Goal: Transaction & Acquisition: Purchase product/service

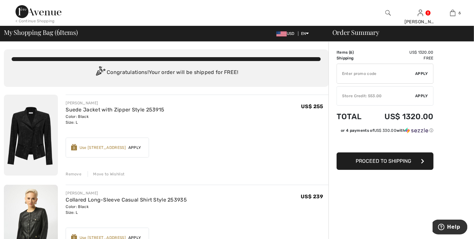
click at [39, 131] on img at bounding box center [31, 135] width 54 height 81
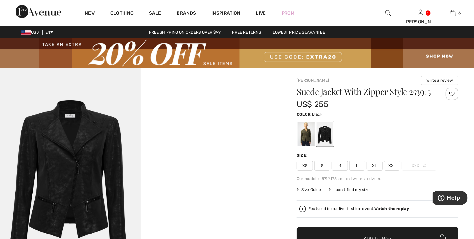
click at [325, 140] on div at bounding box center [324, 134] width 17 height 24
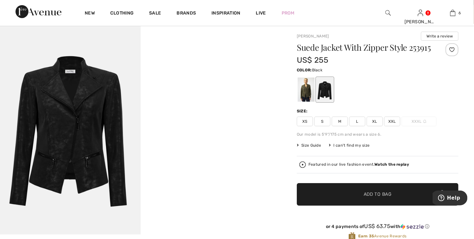
scroll to position [65, 0]
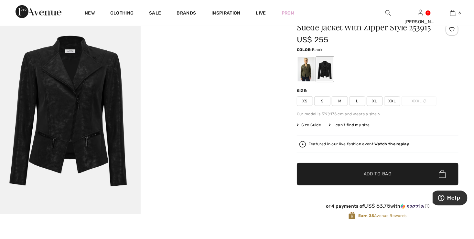
click at [70, 121] on img at bounding box center [70, 109] width 141 height 211
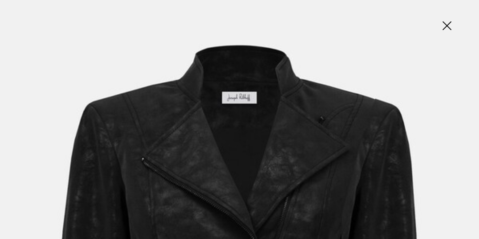
drag, startPoint x: 446, startPoint y: 25, endPoint x: 445, endPoint y: 36, distance: 12.1
click at [447, 25] on img at bounding box center [446, 26] width 32 height 33
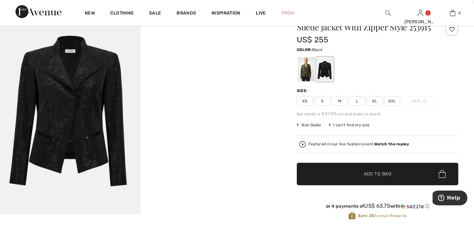
click at [308, 128] on span "Size Guide" at bounding box center [309, 125] width 24 height 6
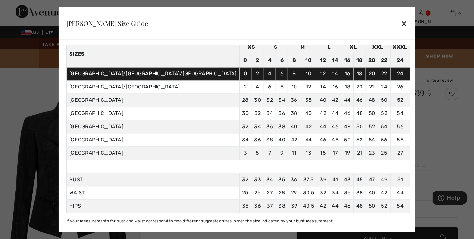
scroll to position [0, 0]
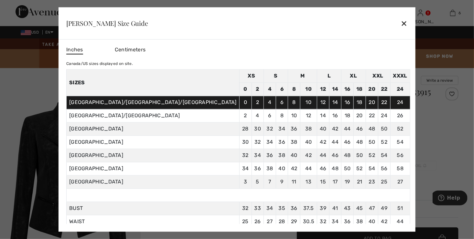
click at [401, 22] on div "✕" at bounding box center [404, 23] width 7 height 14
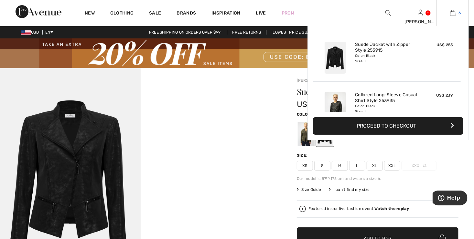
click at [453, 13] on img at bounding box center [452, 13] width 5 height 8
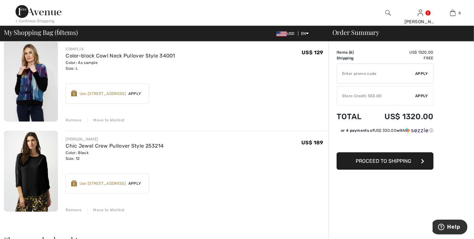
scroll to position [420, 0]
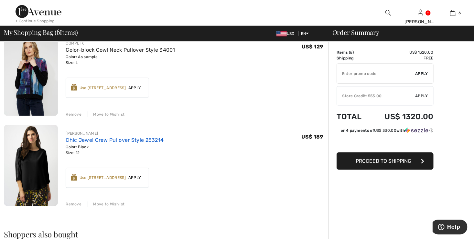
click at [99, 139] on link "Chic Jewel Crew Pullover Style 253214" at bounding box center [115, 140] width 98 height 6
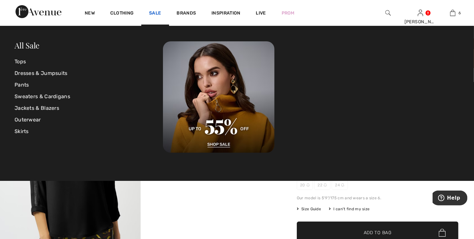
click at [151, 11] on link "Sale" at bounding box center [155, 13] width 12 height 7
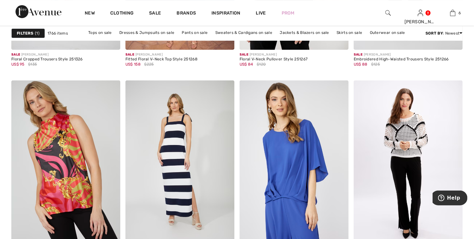
scroll to position [1066, 0]
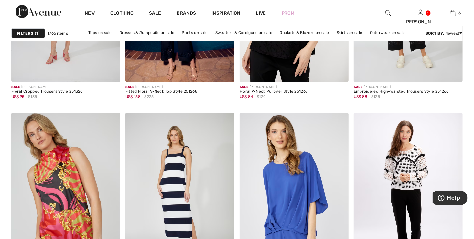
click at [39, 32] on span "1" at bounding box center [37, 33] width 5 height 6
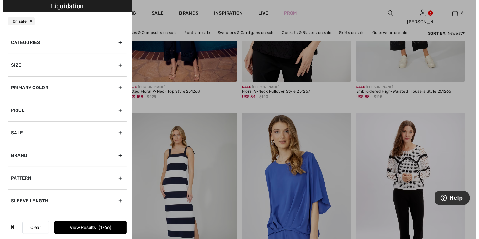
scroll to position [1074, 0]
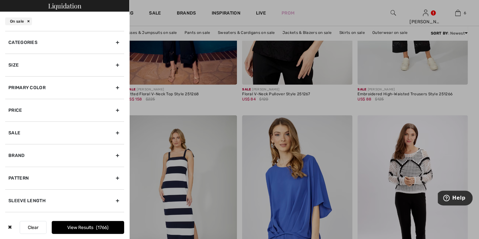
click at [113, 152] on div "Brand" at bounding box center [64, 155] width 119 height 23
click at [10, 168] on input"] "[PERSON_NAME]" at bounding box center [10, 169] width 5 height 5
checkbox input"] "true"
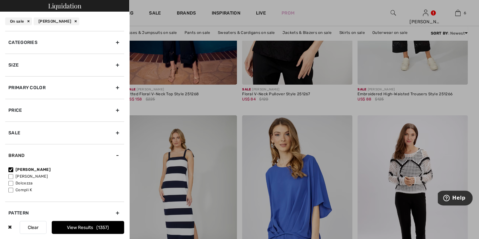
click at [83, 228] on button "View Results 1357" at bounding box center [88, 227] width 72 height 13
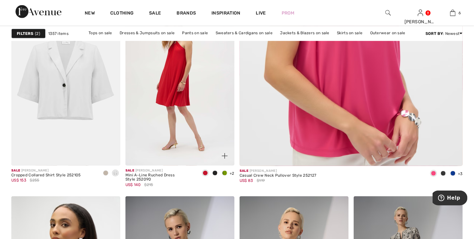
scroll to position [291, 0]
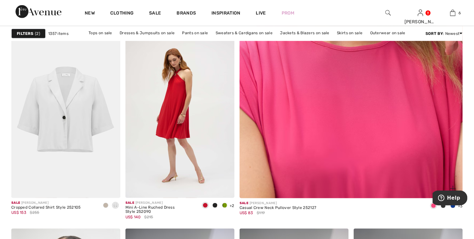
click at [358, 114] on img at bounding box center [350, 41] width 267 height 401
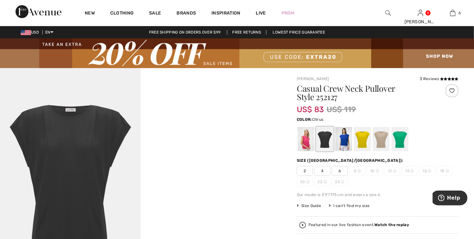
click at [361, 141] on div at bounding box center [362, 139] width 17 height 24
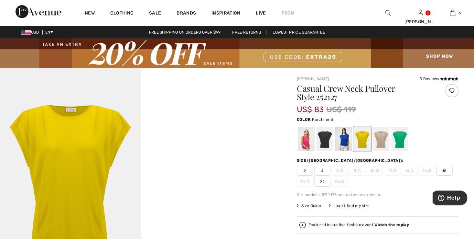
click at [383, 136] on div at bounding box center [380, 139] width 17 height 24
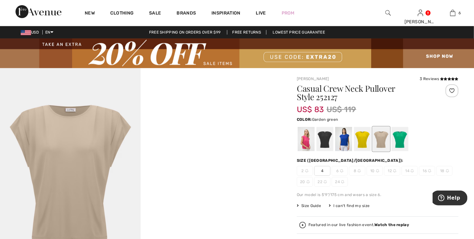
click at [398, 138] on div at bounding box center [399, 139] width 17 height 24
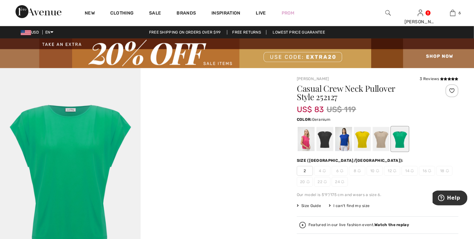
click at [303, 143] on div at bounding box center [305, 139] width 17 height 24
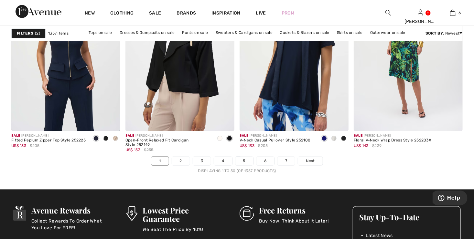
scroll to position [2939, 0]
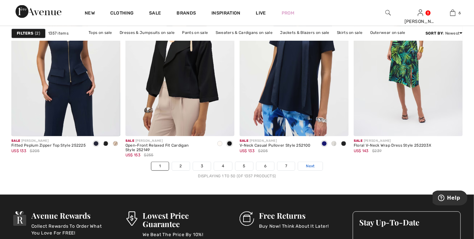
click at [307, 164] on span "Next" at bounding box center [310, 166] width 9 height 6
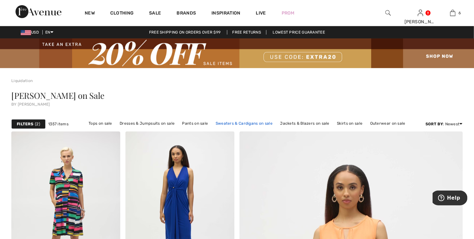
click at [250, 123] on link "Sweaters & Cardigans on sale" at bounding box center [243, 123] width 63 height 8
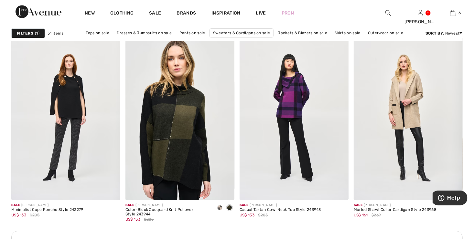
scroll to position [2196, 0]
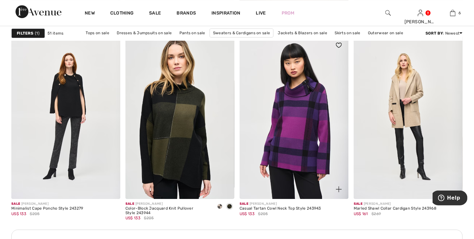
click at [287, 142] on img at bounding box center [293, 117] width 109 height 163
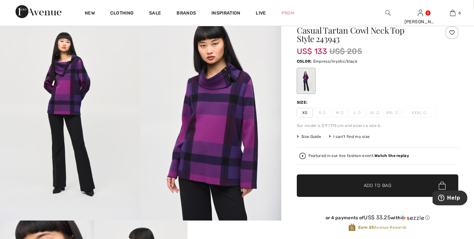
scroll to position [65, 0]
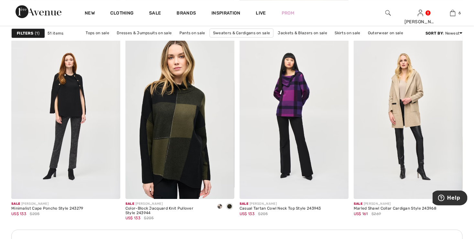
click at [39, 32] on div "Filters 1" at bounding box center [28, 33] width 34 height 10
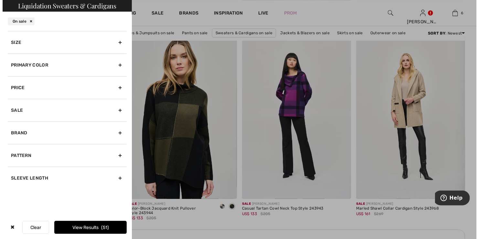
scroll to position [2216, 0]
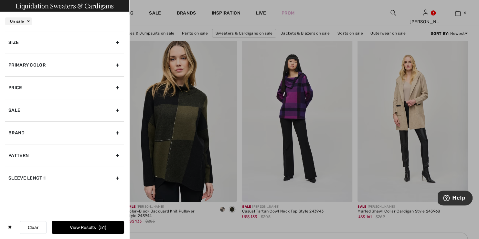
click at [116, 40] on div "Size" at bounding box center [64, 42] width 119 height 23
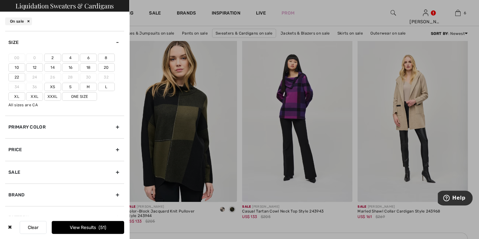
click at [33, 68] on label "12" at bounding box center [34, 67] width 17 height 8
click at [0, 0] on input"] "12" at bounding box center [0, 0] width 0 height 0
click at [47, 66] on label "14" at bounding box center [52, 67] width 17 height 8
click at [0, 0] on input"] "14" at bounding box center [0, 0] width 0 height 0
click at [18, 66] on label "10" at bounding box center [16, 67] width 17 height 8
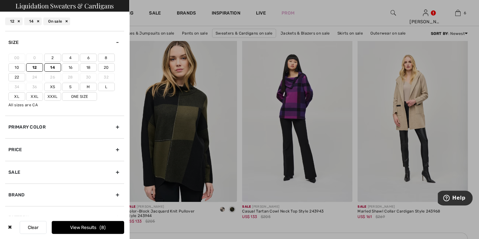
click at [0, 0] on input"] "10" at bounding box center [0, 0] width 0 height 0
click at [89, 88] on label "M" at bounding box center [88, 87] width 17 height 8
click at [0, 0] on input"] "M" at bounding box center [0, 0] width 0 height 0
click at [100, 87] on label "L" at bounding box center [106, 87] width 17 height 8
click at [0, 0] on input"] "L" at bounding box center [0, 0] width 0 height 0
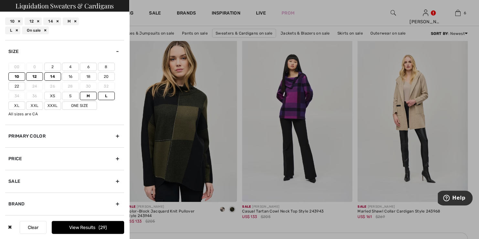
click at [102, 226] on span "29" at bounding box center [103, 227] width 8 height 5
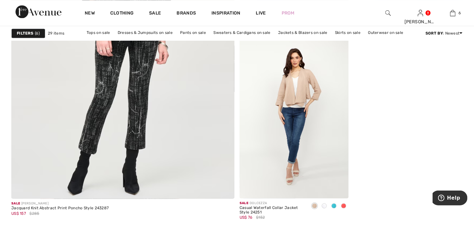
scroll to position [1809, 0]
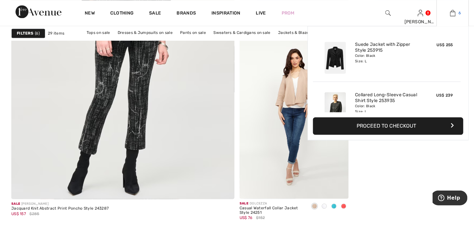
click at [451, 13] on img at bounding box center [452, 13] width 5 height 8
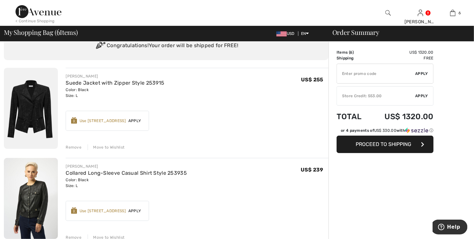
scroll to position [65, 0]
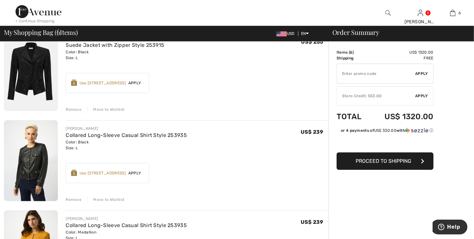
click at [74, 200] on div "Remove" at bounding box center [74, 200] width 16 height 6
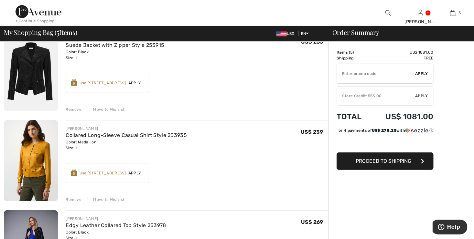
click at [73, 198] on div "Remove" at bounding box center [74, 200] width 16 height 6
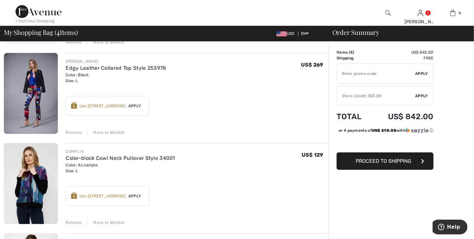
scroll to position [97, 0]
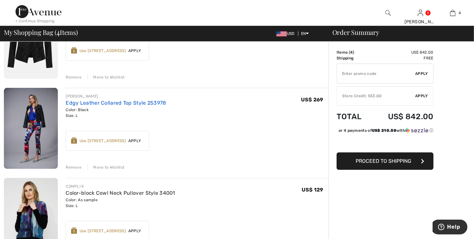
click at [123, 105] on link "Edgy Leather Collared Top Style 253978" at bounding box center [116, 103] width 100 height 6
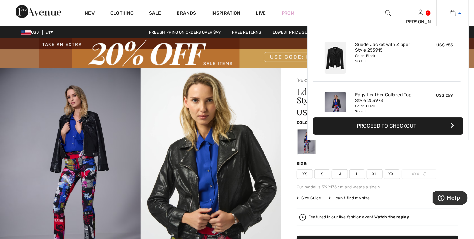
click at [455, 14] on link "4" at bounding box center [452, 13] width 32 height 8
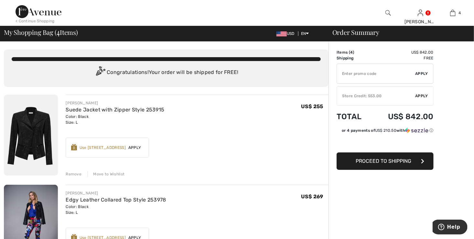
click at [107, 174] on div "Move to Wishlist" at bounding box center [106, 174] width 37 height 6
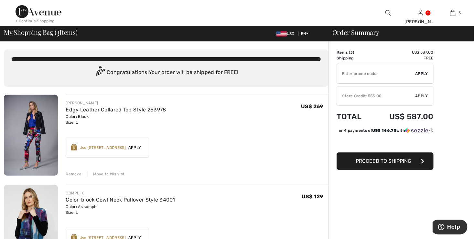
type input "EXTRA20"
type input "NEW15"
type input "FLASH15"
type input "FREEXPRESS"
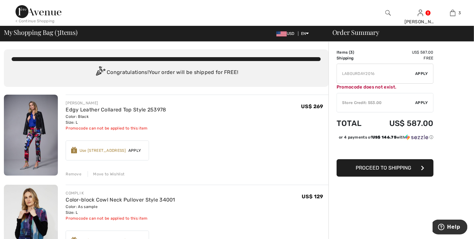
type input "MAMA"
type input "PANTSVIP"
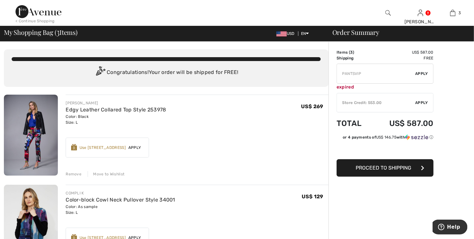
type input "NEW15"
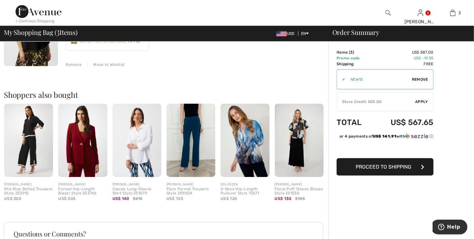
scroll to position [291, 0]
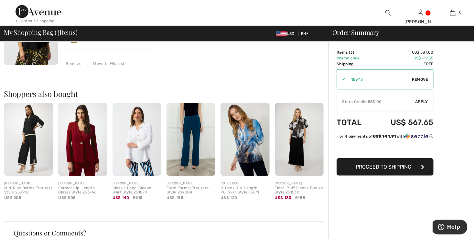
click at [246, 141] on img at bounding box center [244, 139] width 49 height 73
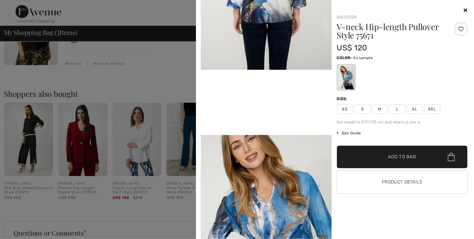
scroll to position [323, 0]
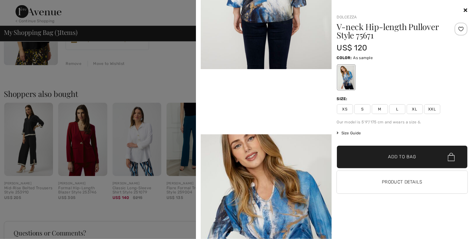
click at [355, 132] on span "Size Guide" at bounding box center [349, 133] width 24 height 6
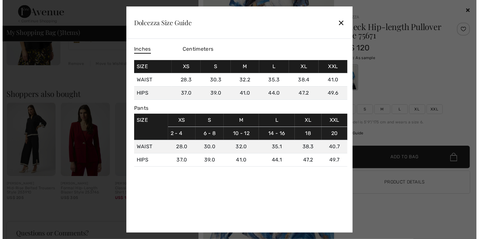
scroll to position [293, 0]
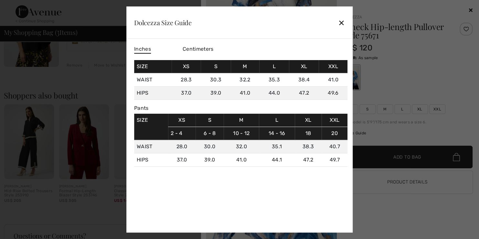
click at [340, 23] on div "✕" at bounding box center [341, 23] width 7 height 14
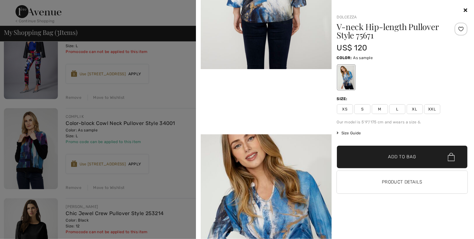
scroll to position [0, 0]
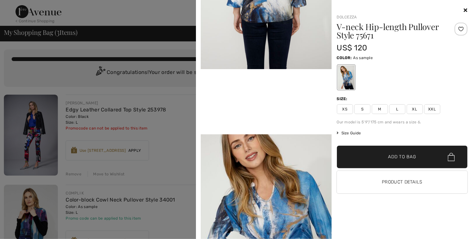
click at [466, 10] on icon at bounding box center [465, 9] width 4 height 5
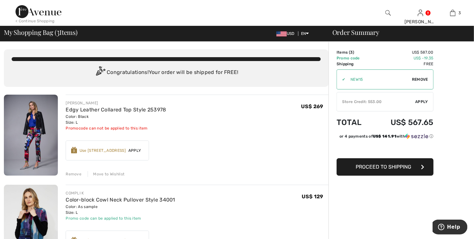
scroll to position [65, 0]
